Goal: Transaction & Acquisition: Book appointment/travel/reservation

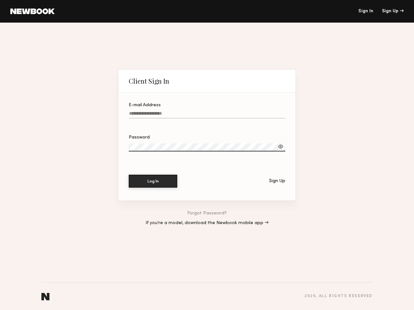
click at [207, 155] on div at bounding box center [207, 155] width 156 height 5
click at [392, 11] on div "Sign Up" at bounding box center [393, 11] width 22 height 5
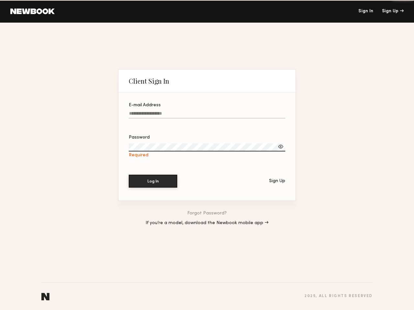
click at [281, 146] on div at bounding box center [280, 146] width 6 height 6
click at [277, 180] on div "Sign Up" at bounding box center [277, 181] width 16 height 5
